Goal: Task Accomplishment & Management: Manage account settings

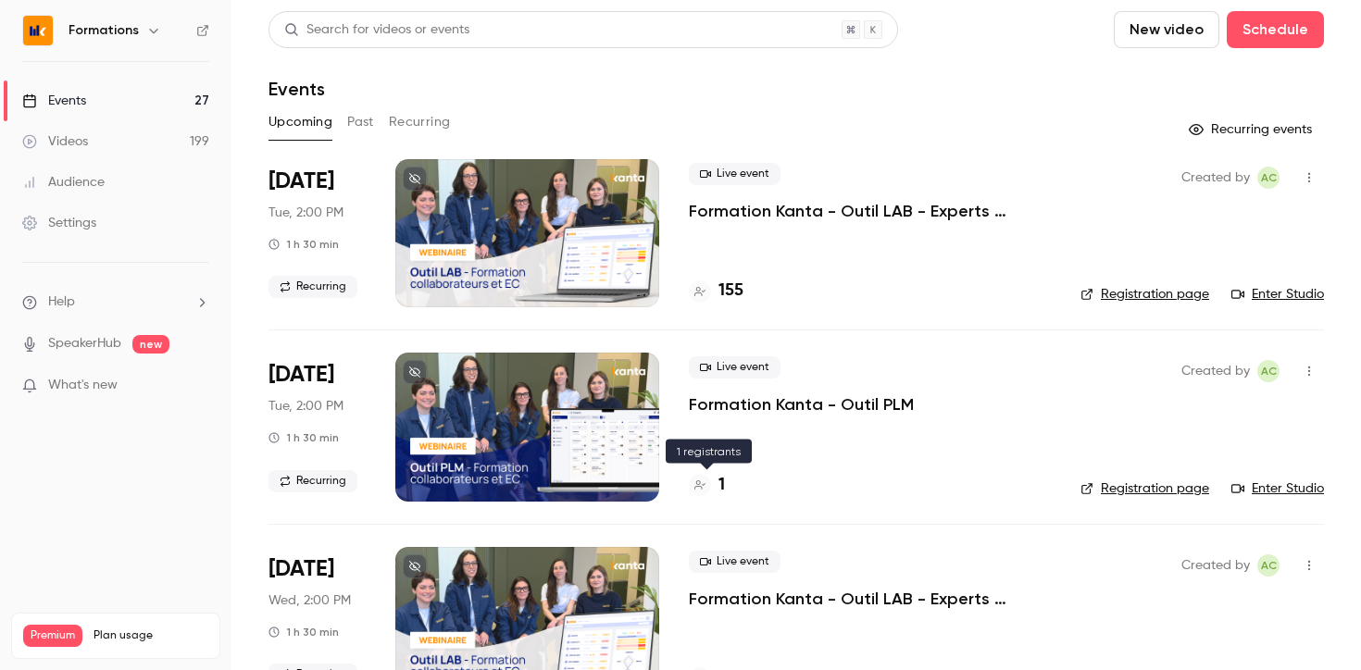
click at [719, 486] on h4 "1" at bounding box center [721, 485] width 6 height 25
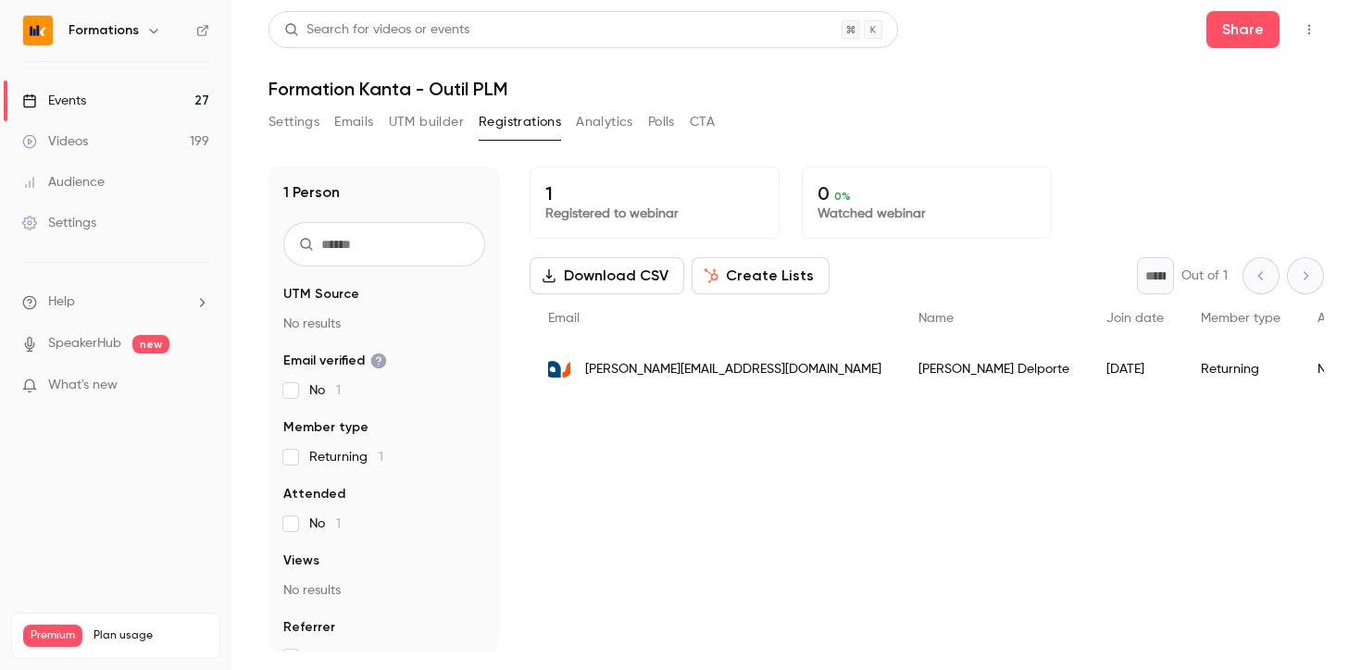
click at [101, 92] on link "Events 27" at bounding box center [115, 101] width 231 height 41
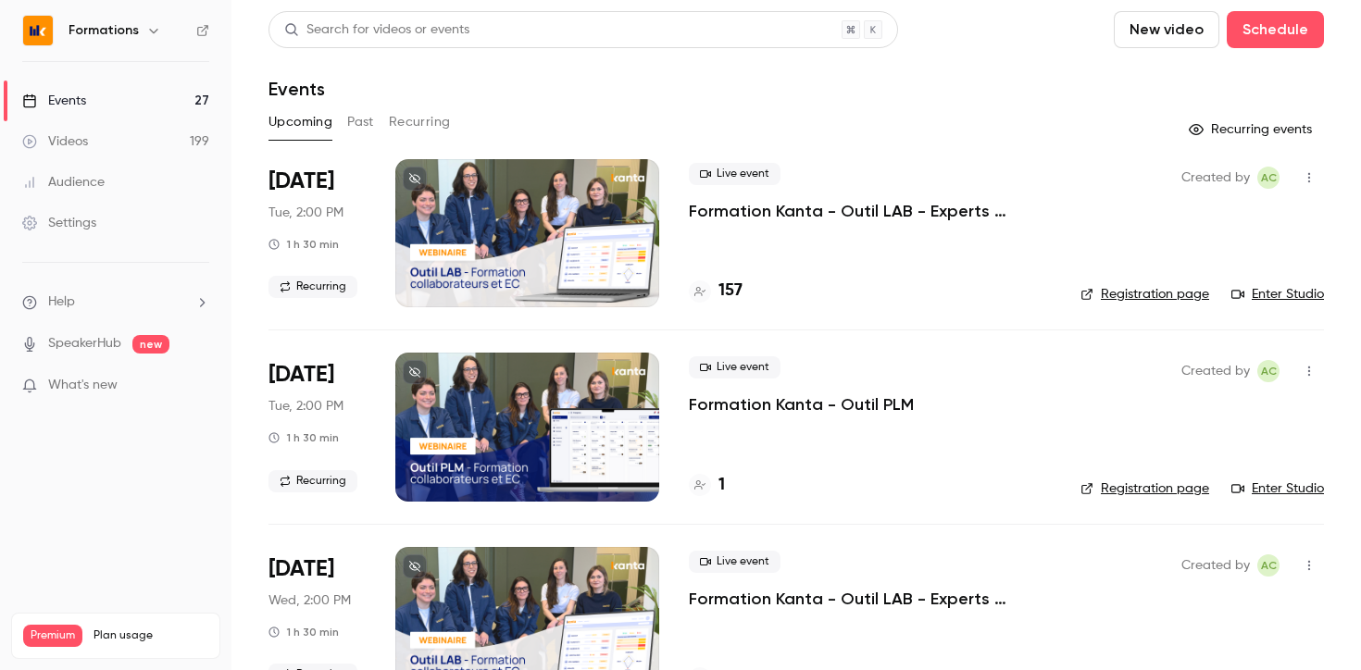
click at [1286, 487] on link "Enter Studio" at bounding box center [1277, 488] width 93 height 19
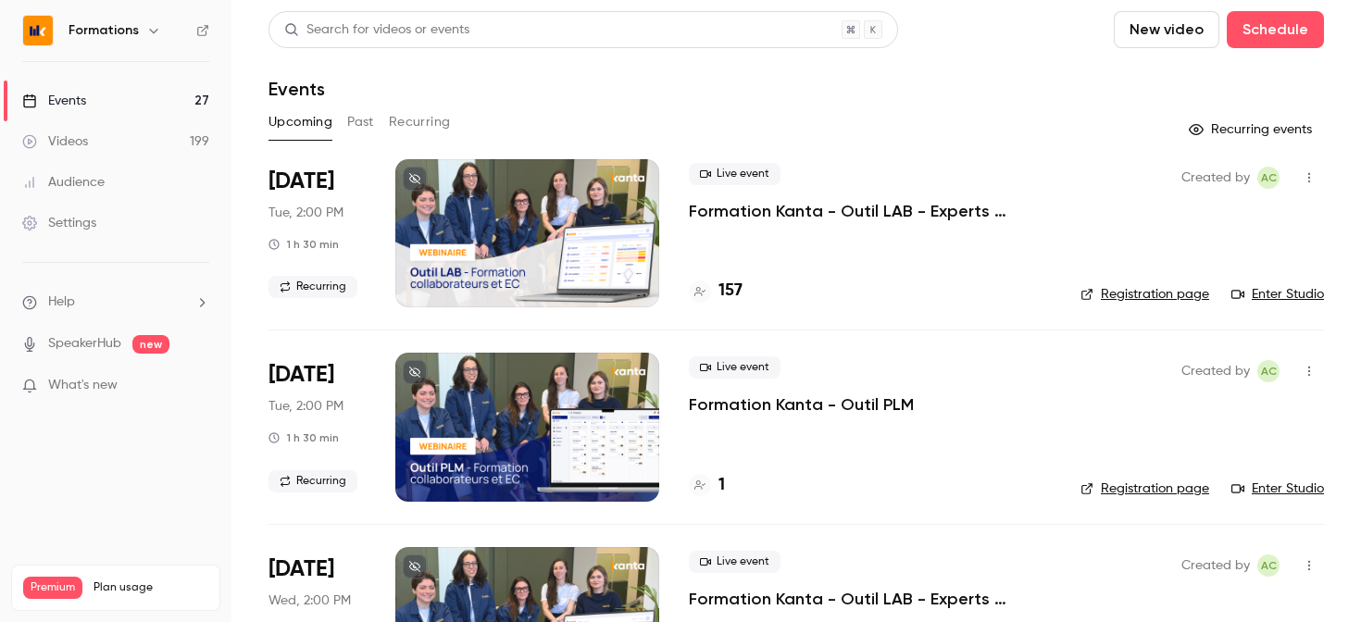
click at [880, 406] on p "Formation Kanta - Outil PLM" at bounding box center [801, 404] width 225 height 22
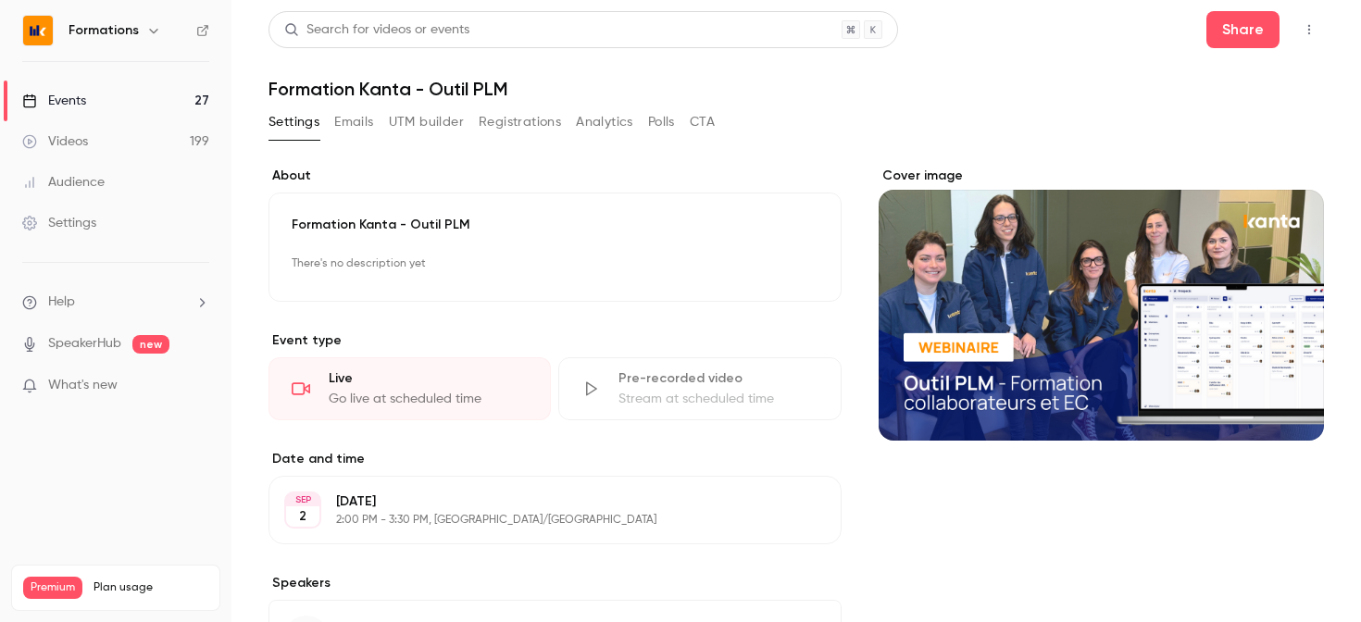
click at [502, 125] on button "Registrations" at bounding box center [520, 122] width 82 height 30
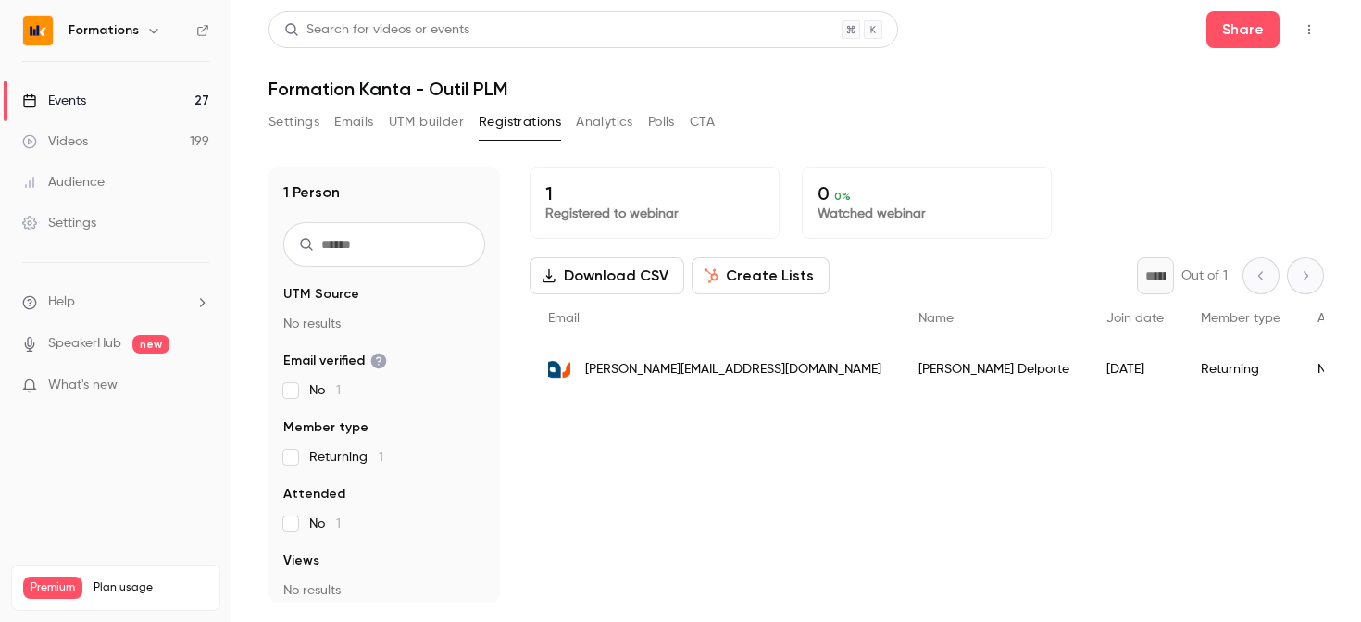
click at [351, 115] on button "Emails" at bounding box center [353, 122] width 39 height 30
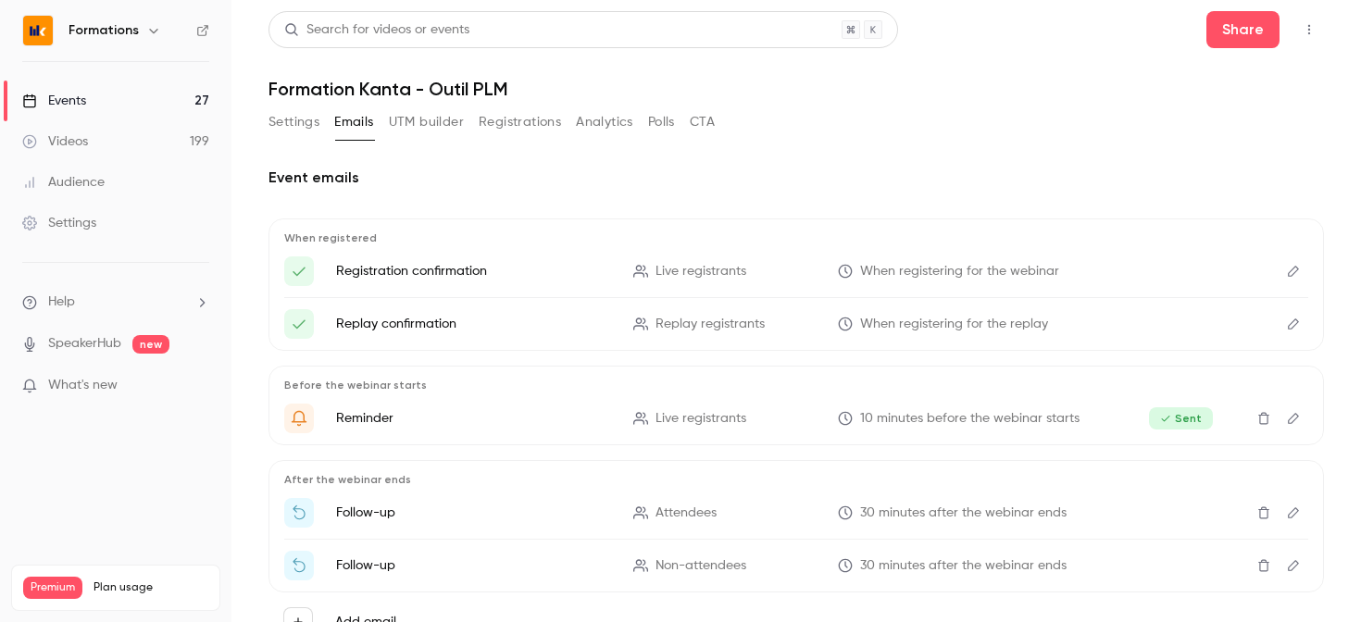
click at [492, 128] on button "Registrations" at bounding box center [520, 122] width 82 height 30
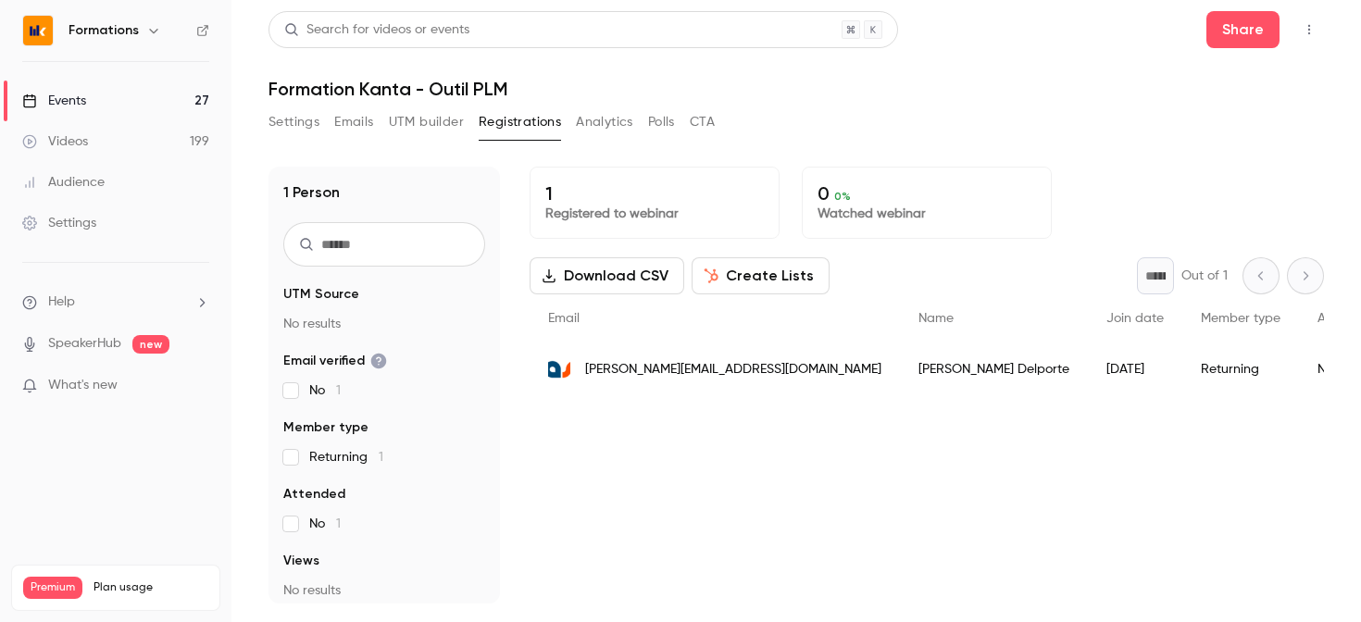
click at [300, 125] on button "Settings" at bounding box center [293, 122] width 51 height 30
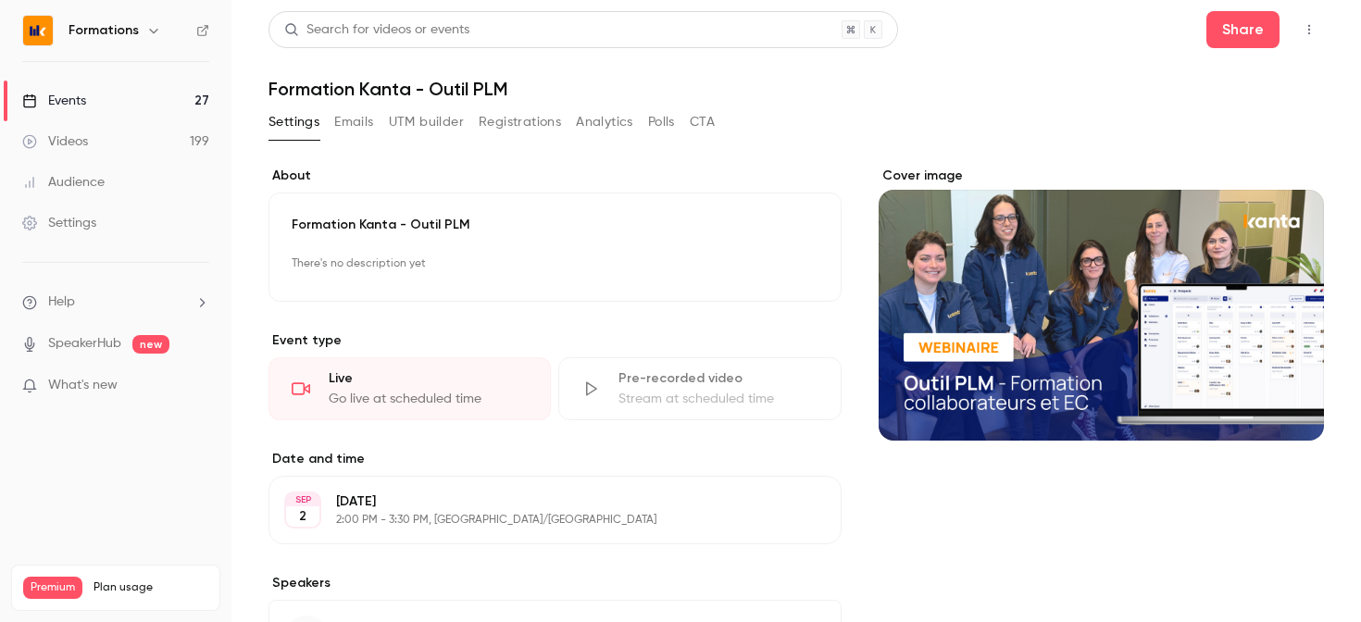
click at [665, 129] on button "Polls" at bounding box center [661, 122] width 27 height 30
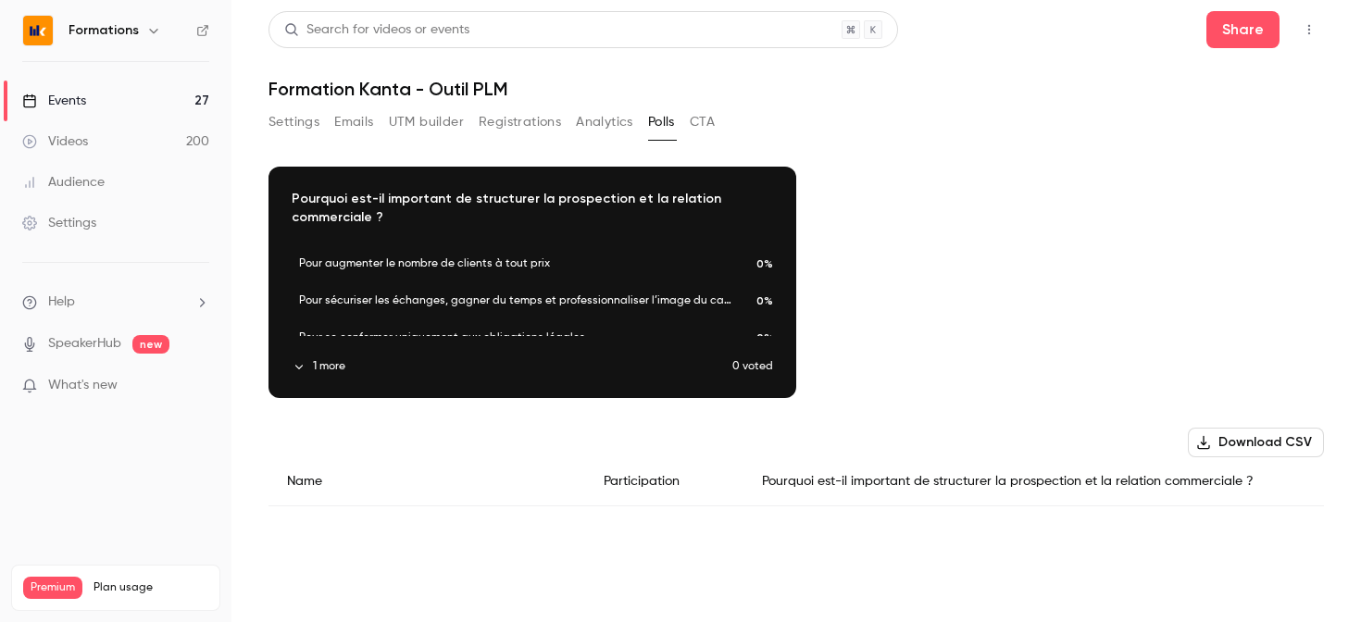
click at [334, 360] on button "1 more" at bounding box center [512, 366] width 441 height 17
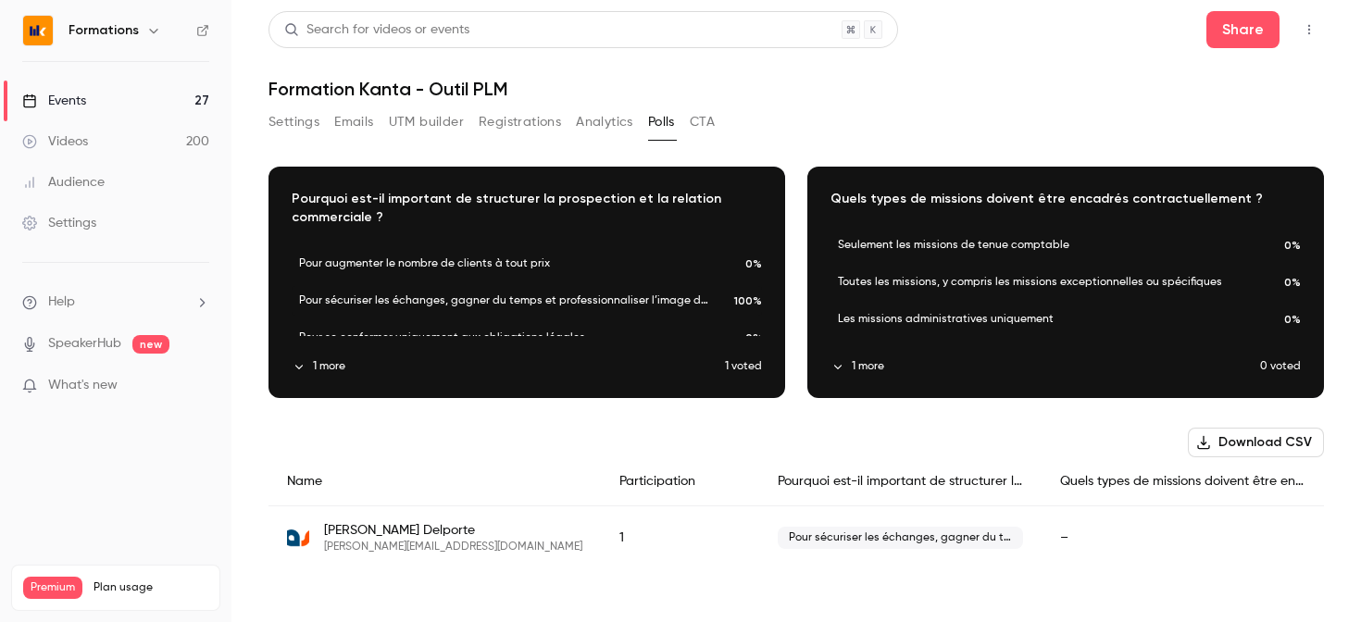
click at [878, 369] on button "1 more" at bounding box center [1044, 366] width 429 height 17
